Goal: Book appointment/travel/reservation

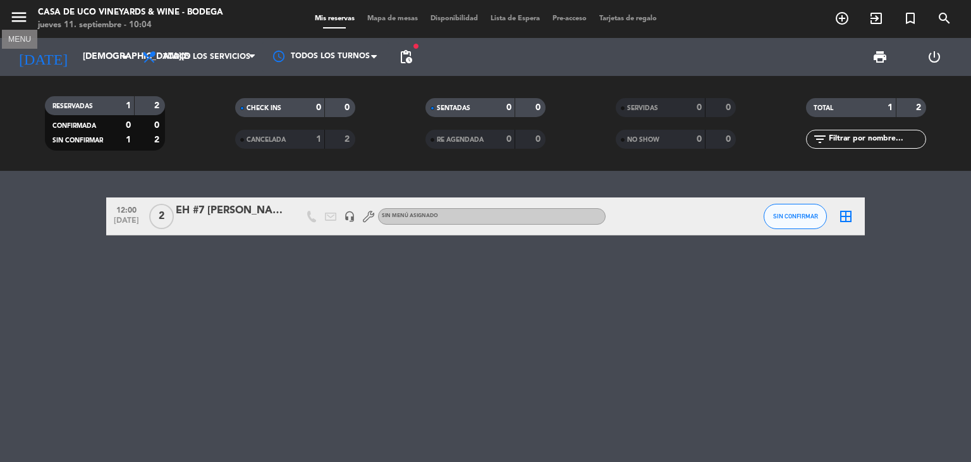
click at [16, 21] on icon "menu" at bounding box center [18, 17] width 19 height 19
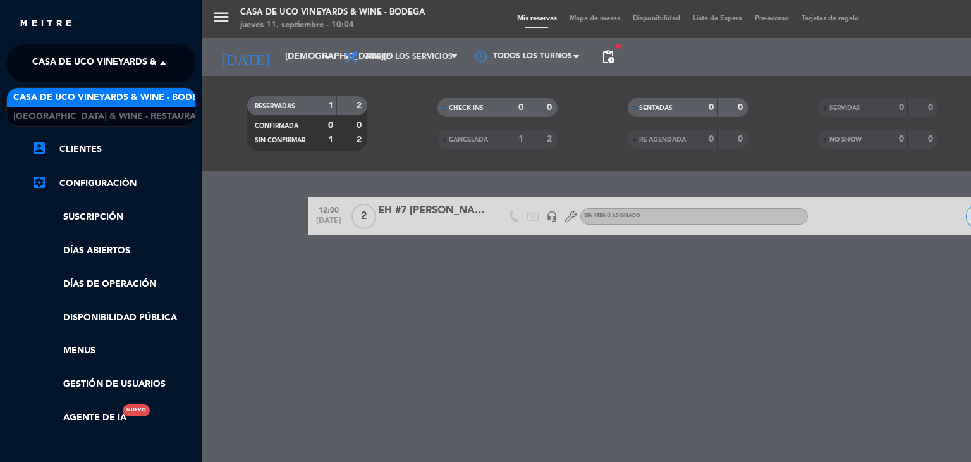
click at [102, 58] on span "Casa de Uco Vineyards & Wine - Bodega" at bounding box center [131, 63] width 198 height 27
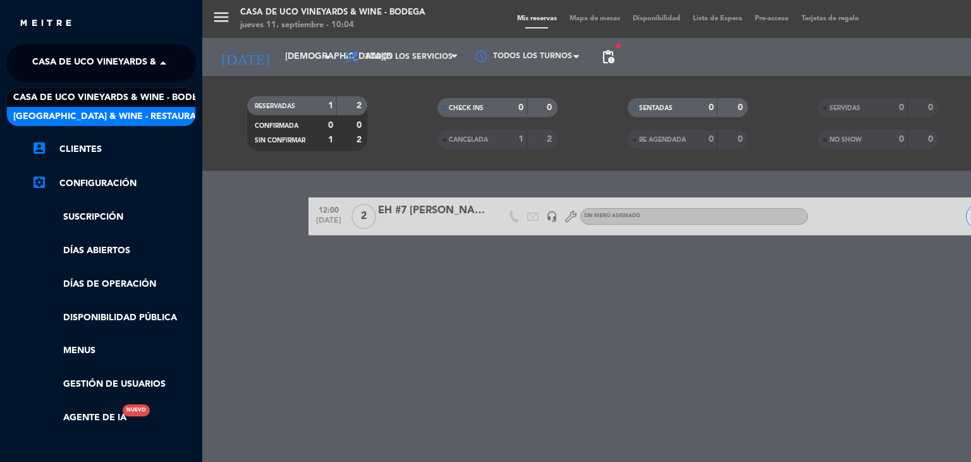
click at [118, 112] on span "[GEOGRAPHIC_DATA] & Wine - Restaurante" at bounding box center [113, 116] width 200 height 15
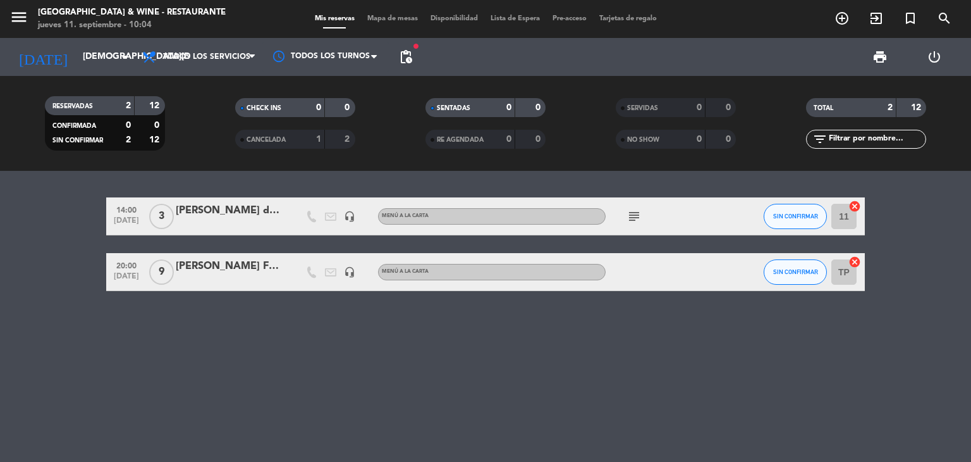
click at [629, 216] on icon "subject" at bounding box center [634, 216] width 15 height 15
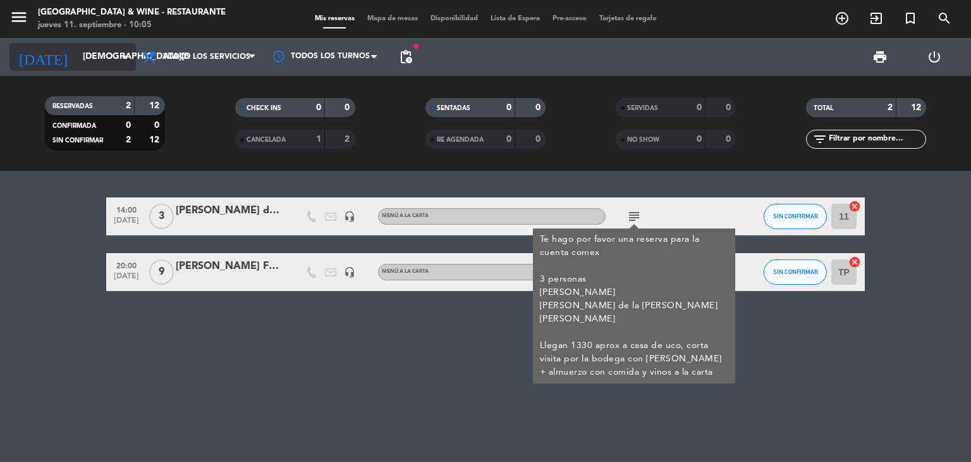
click at [104, 68] on div "[DATE] [DATE] arrow_drop_down" at bounding box center [72, 57] width 126 height 28
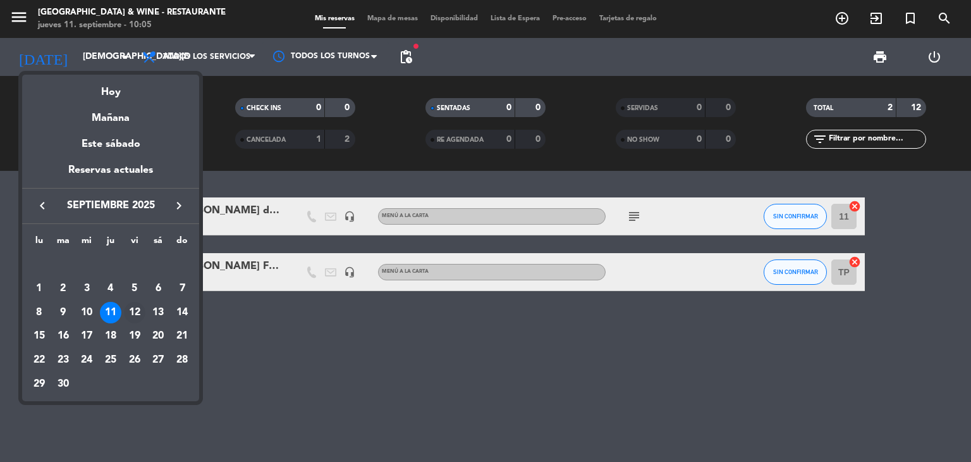
click at [131, 311] on div "12" at bounding box center [135, 313] width 22 height 22
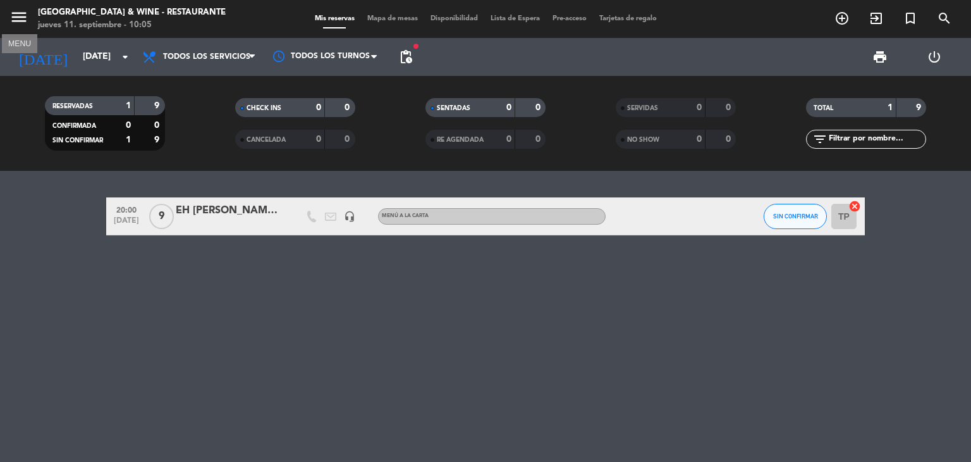
click at [15, 18] on icon "menu" at bounding box center [18, 17] width 19 height 19
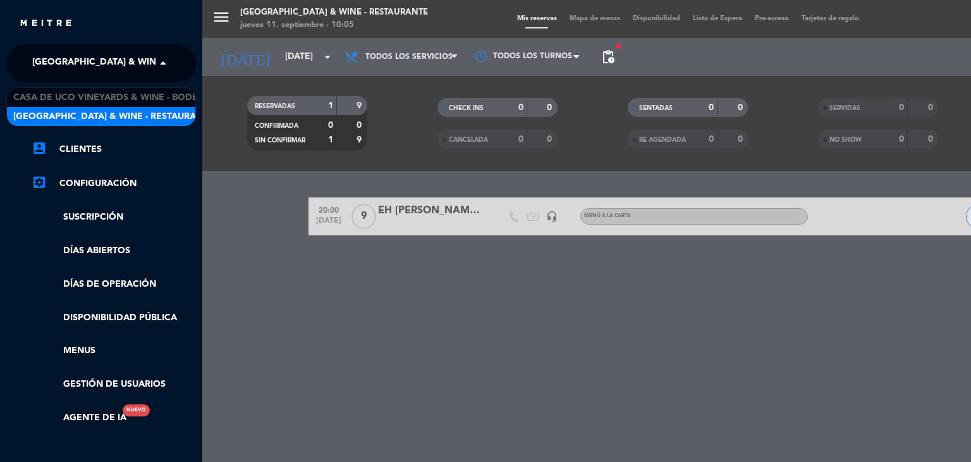
drag, startPoint x: 91, startPoint y: 66, endPoint x: 92, endPoint y: 83, distance: 17.1
click at [91, 66] on span "[GEOGRAPHIC_DATA] & Wine - Restaurante" at bounding box center [132, 63] width 200 height 27
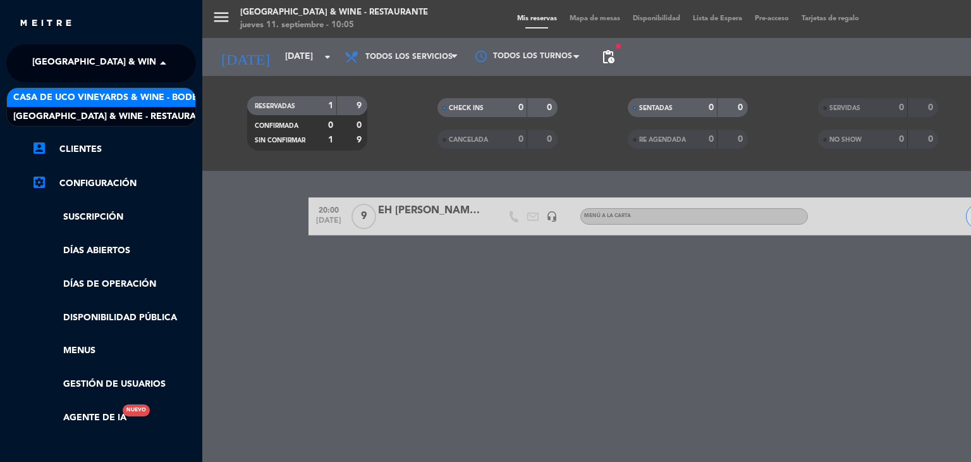
click at [95, 95] on span "Casa de Uco Vineyards & Wine - Bodega" at bounding box center [112, 97] width 198 height 15
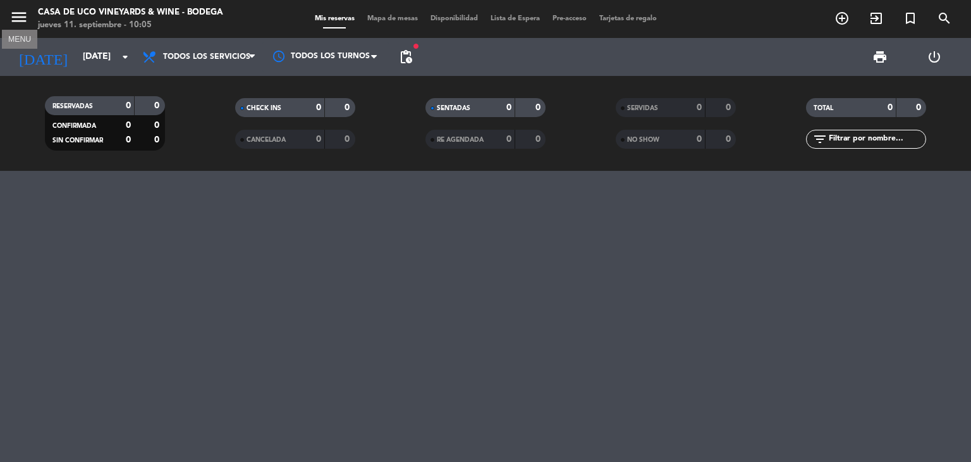
click at [15, 16] on icon "menu" at bounding box center [18, 17] width 19 height 19
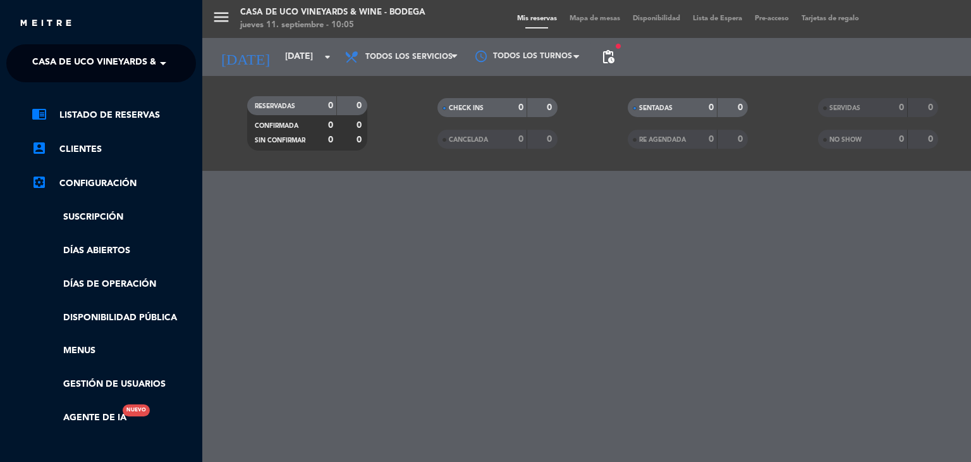
click at [288, 253] on div "menu Casa de Uco Vineyards & Wine - Bodega [DATE] 11. septiembre - 10:05 Mis re…" at bounding box center [687, 231] width 971 height 462
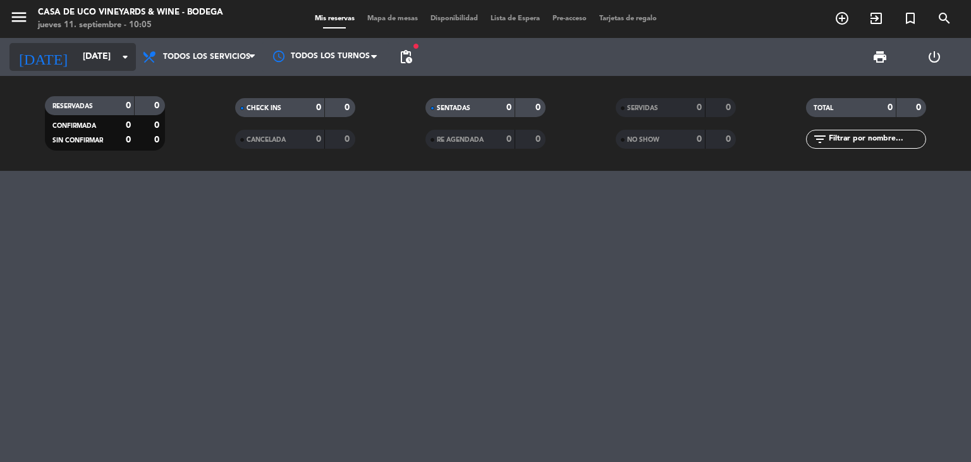
click at [94, 60] on input "[DATE]" at bounding box center [137, 57] width 120 height 23
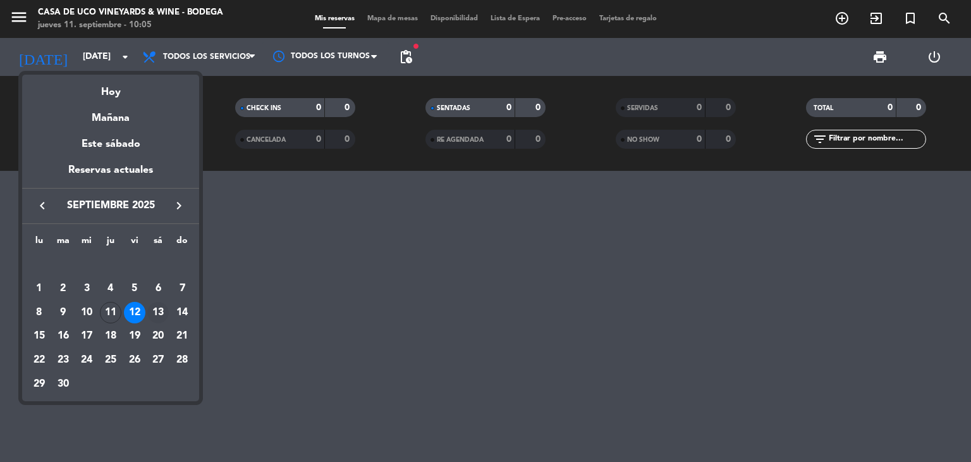
click at [152, 309] on div "13" at bounding box center [158, 313] width 22 height 22
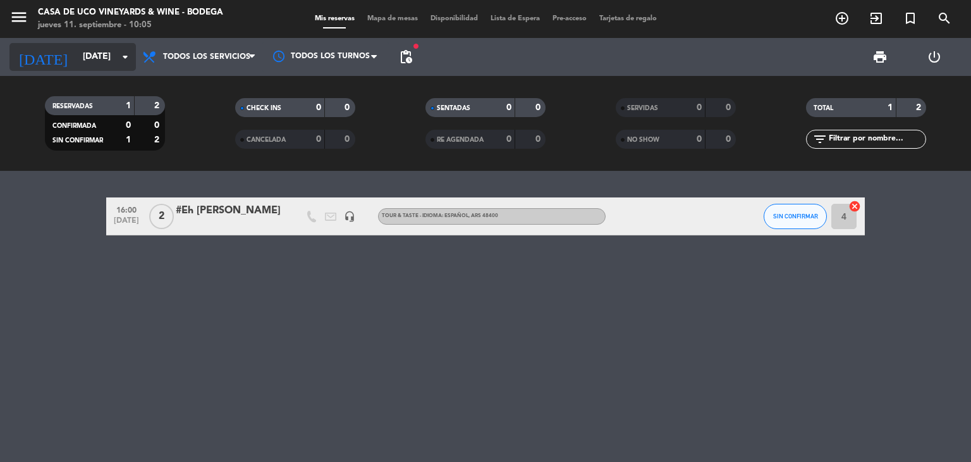
click at [109, 52] on input "[DATE]" at bounding box center [137, 57] width 120 height 23
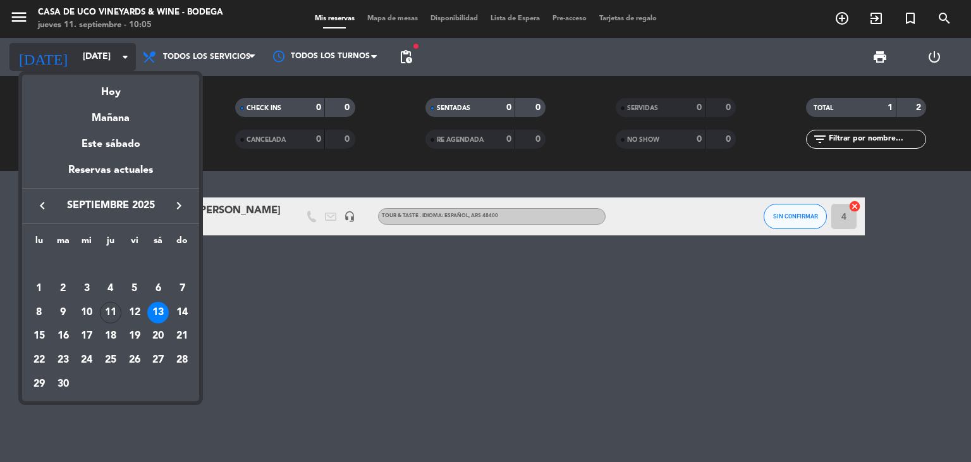
click at [109, 52] on div at bounding box center [485, 231] width 971 height 462
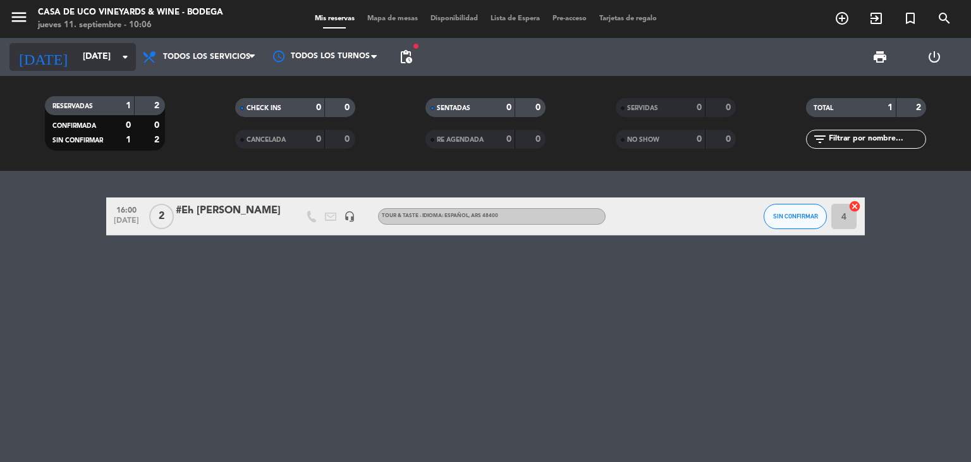
click at [77, 66] on input "[DATE]" at bounding box center [137, 57] width 120 height 23
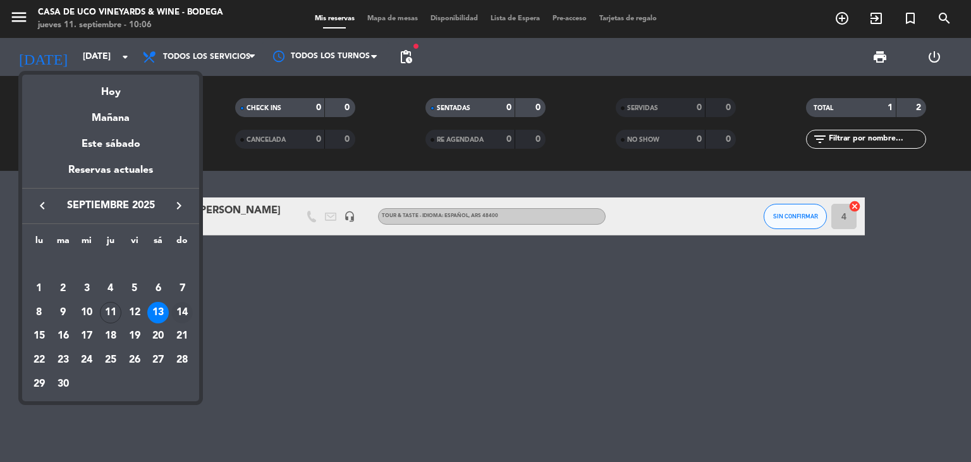
click at [182, 314] on div "14" at bounding box center [182, 313] width 22 height 22
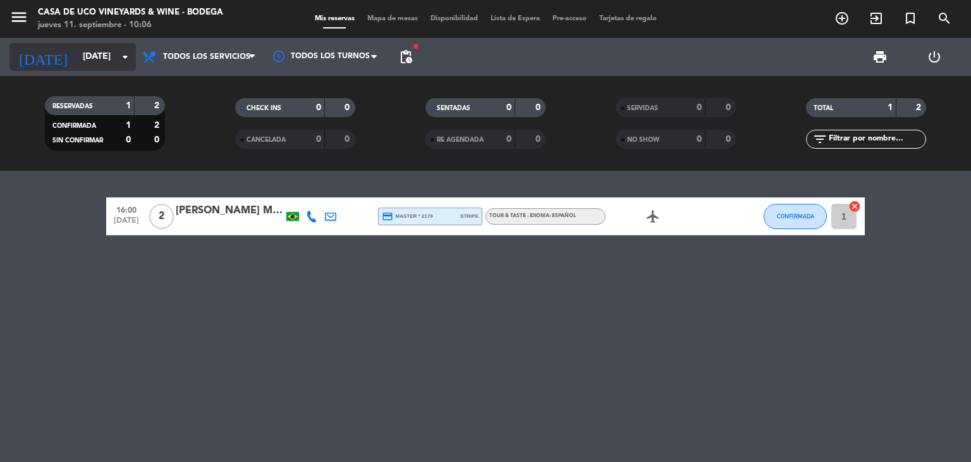
click at [124, 63] on icon "arrow_drop_down" at bounding box center [125, 56] width 15 height 15
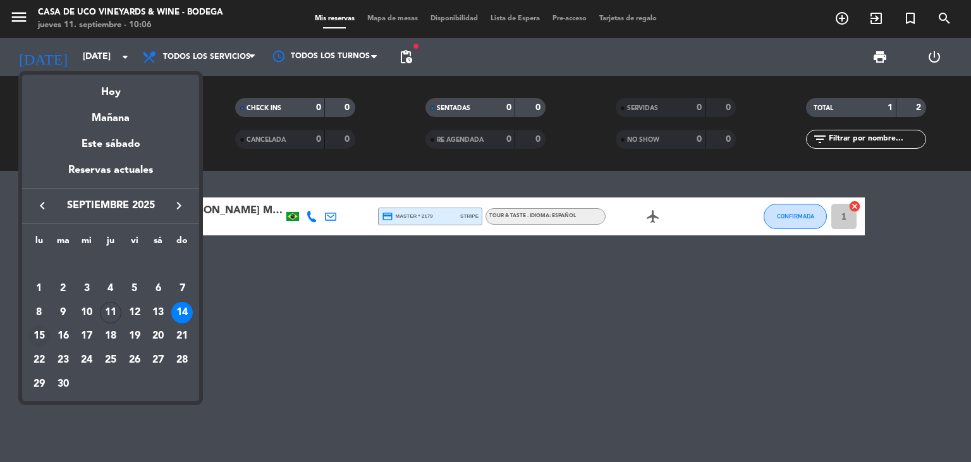
click at [31, 335] on div "15" at bounding box center [39, 336] width 22 height 22
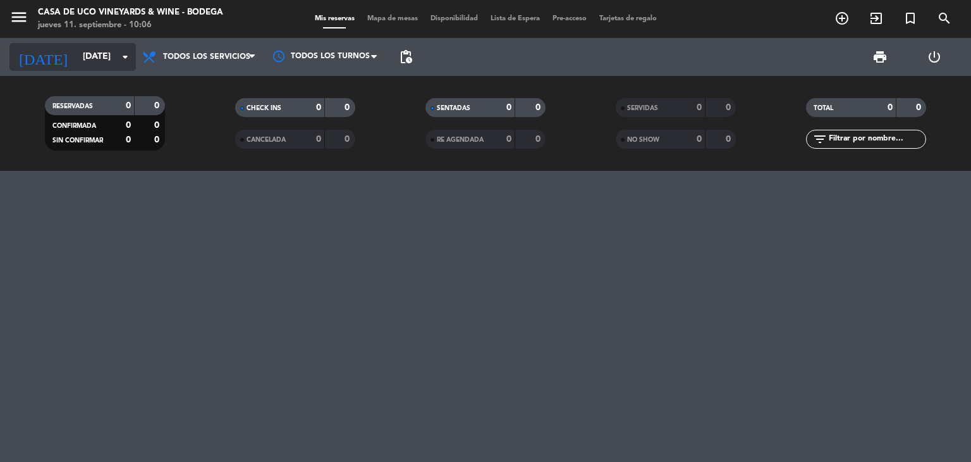
click at [101, 54] on input "[DATE]" at bounding box center [137, 57] width 120 height 23
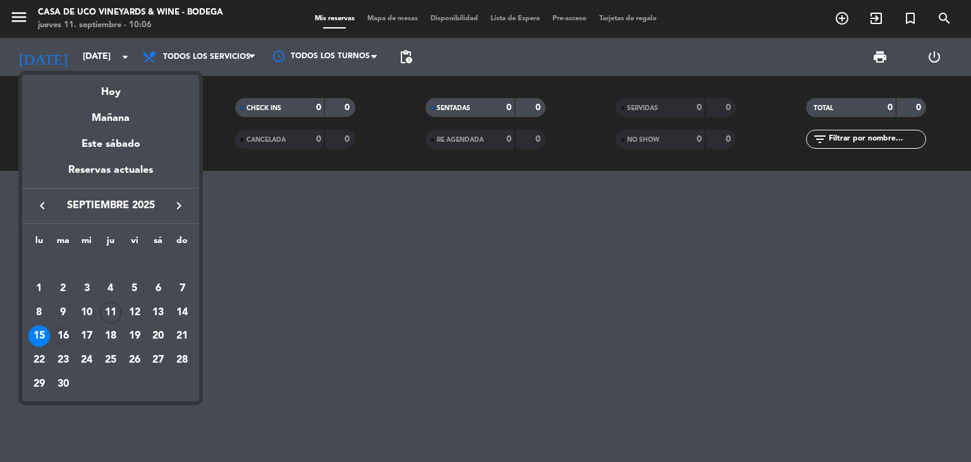
click at [61, 339] on div "16" at bounding box center [63, 336] width 22 height 22
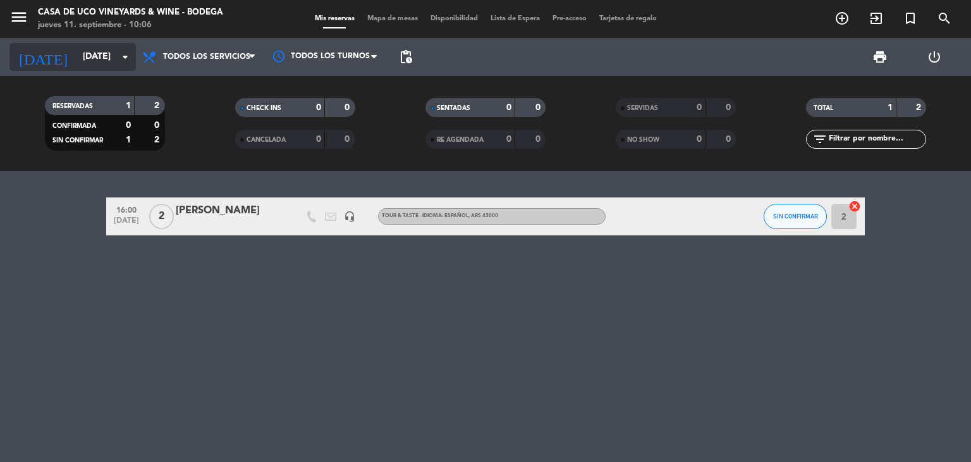
click at [110, 59] on input "[DATE]" at bounding box center [137, 57] width 120 height 23
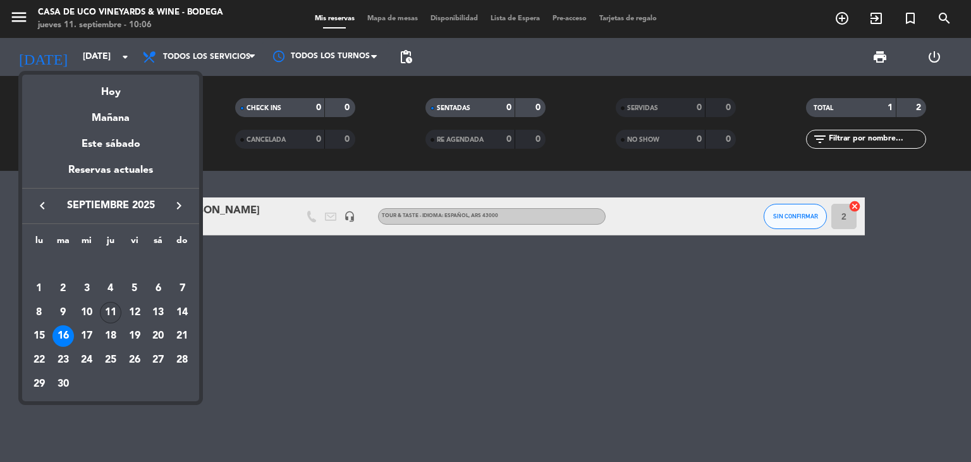
click at [115, 312] on div "11" at bounding box center [111, 313] width 22 height 22
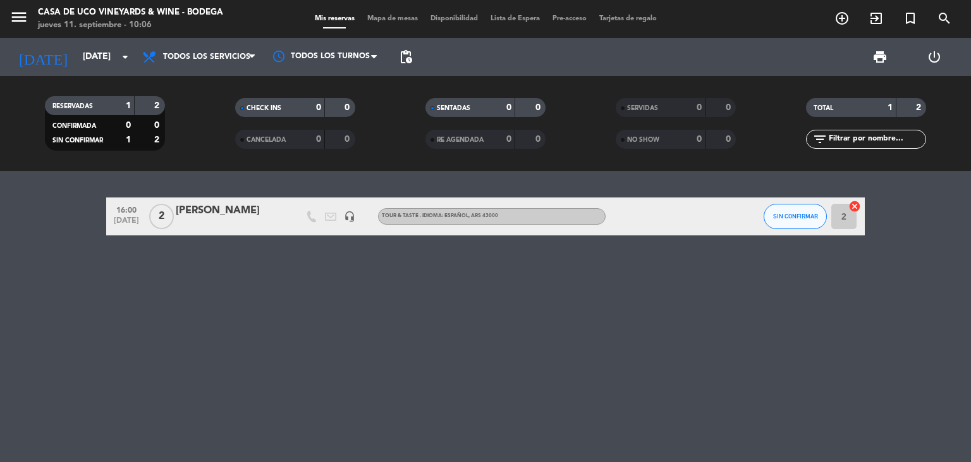
type input "[DEMOGRAPHIC_DATA][DATE]"
